Goal: Navigation & Orientation: Find specific page/section

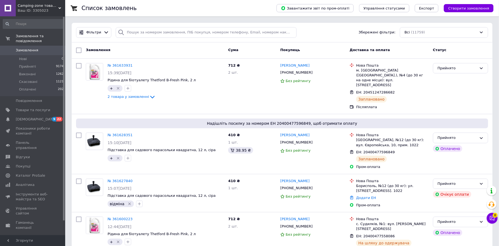
click at [60, 9] on icon at bounding box center [59, 8] width 3 height 3
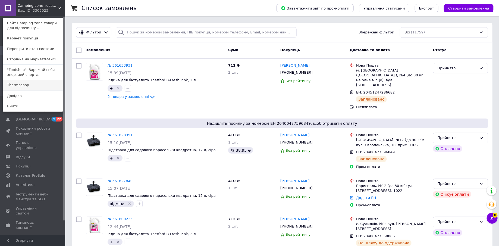
click at [41, 82] on link "Thermoshop" at bounding box center [33, 85] width 60 height 10
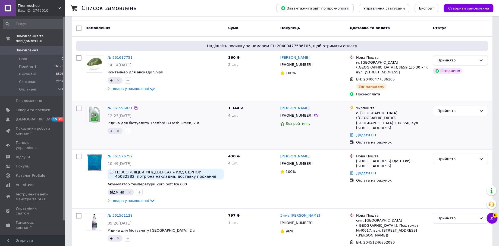
scroll to position [20, 0]
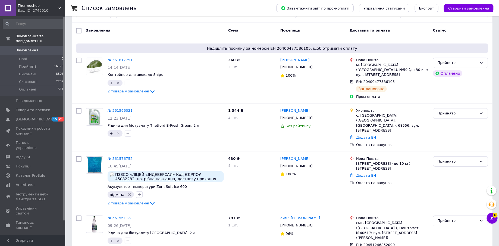
click at [57, 7] on span "Thermoshop" at bounding box center [38, 5] width 41 height 5
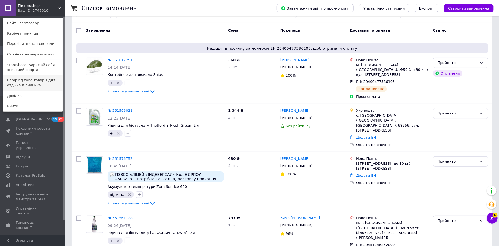
click at [41, 79] on link "Camping-zone товары для отдыха и пикника" at bounding box center [33, 82] width 60 height 15
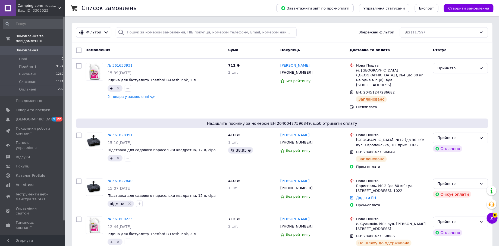
click at [57, 10] on div "Ваш ID: 3305023" at bounding box center [42, 10] width 48 height 5
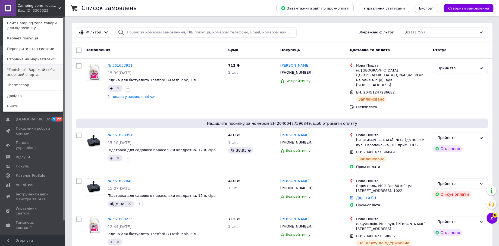
click at [39, 68] on link ""Footshop": Заряжай себя энергией спорта..." at bounding box center [33, 72] width 60 height 15
